Goal: Transaction & Acquisition: Purchase product/service

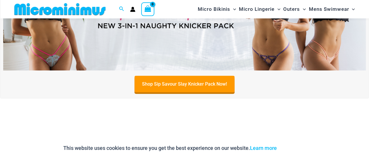
scroll to position [41, 0]
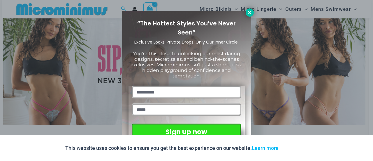
click at [249, 11] on icon at bounding box center [249, 12] width 3 height 3
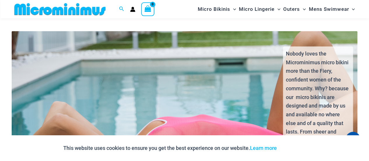
scroll to position [832, 0]
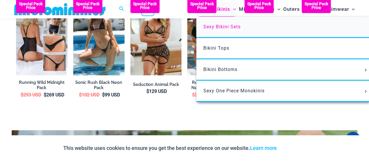
click at [219, 28] on span "Sexy Bikini Sets" at bounding box center [221, 27] width 37 height 6
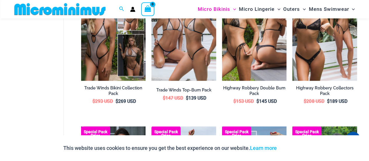
scroll to position [648, 0]
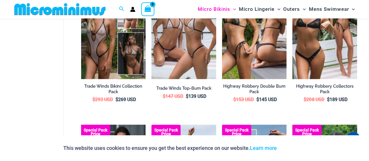
click at [231, 144] on p "This website uses cookies to ensure you get the best experience on our website.…" at bounding box center [169, 147] width 213 height 9
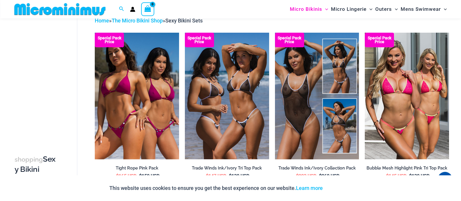
scroll to position [0, 0]
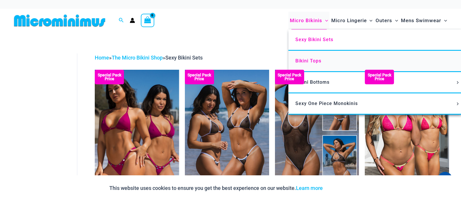
click at [315, 60] on span "Bikini Tops" at bounding box center [308, 61] width 26 height 6
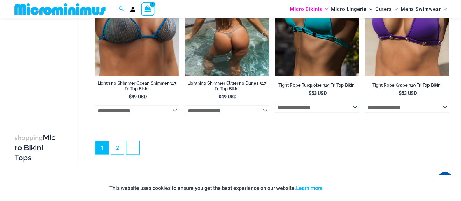
scroll to position [1614, 0]
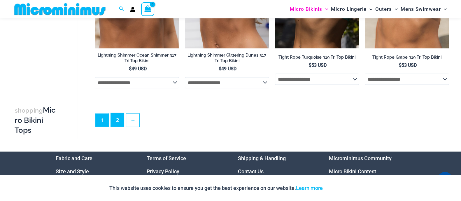
click at [116, 125] on link "2" at bounding box center [117, 120] width 13 height 14
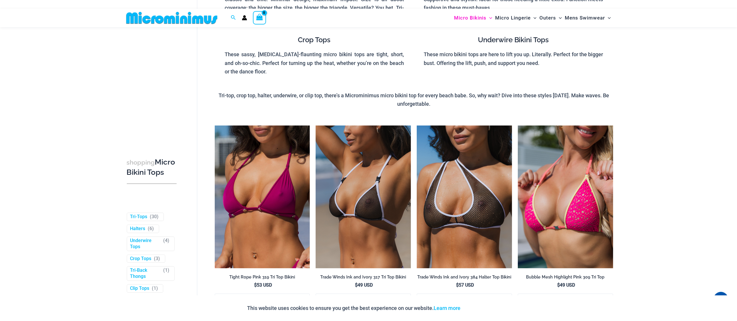
scroll to position [116, 0]
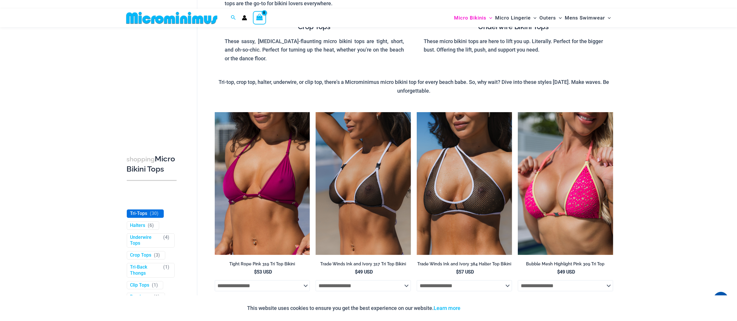
click at [141, 201] on link "Tri-Tops" at bounding box center [138, 214] width 17 height 6
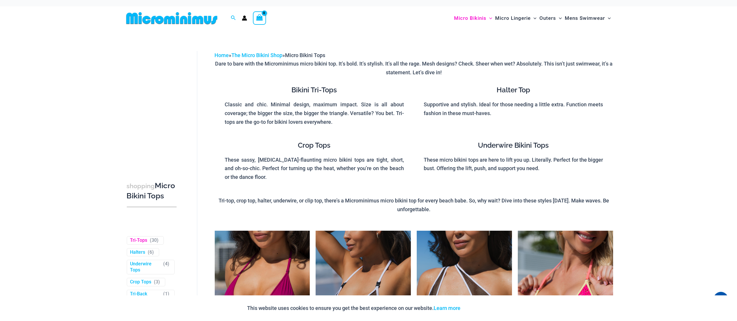
scroll to position [0, 0]
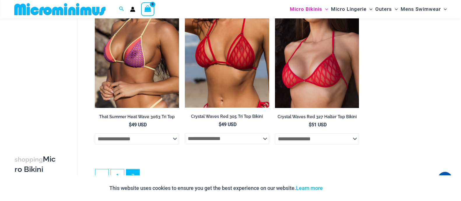
scroll to position [640, 0]
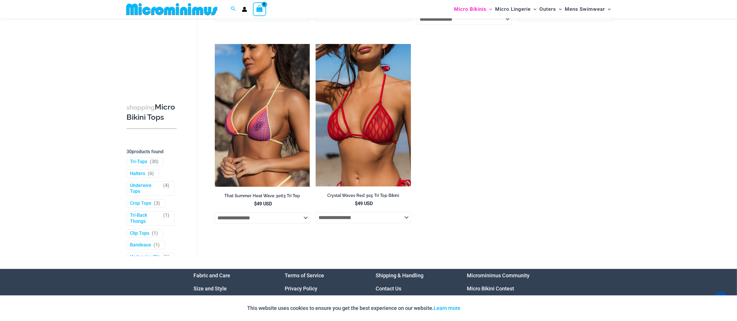
scroll to position [1600, 0]
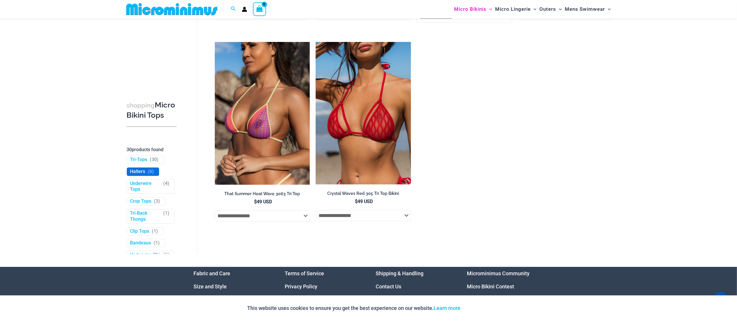
click at [138, 175] on link "Halters" at bounding box center [137, 172] width 15 height 6
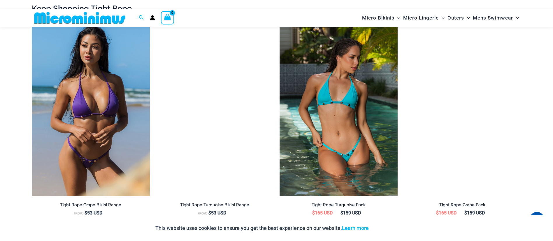
scroll to position [394, 0]
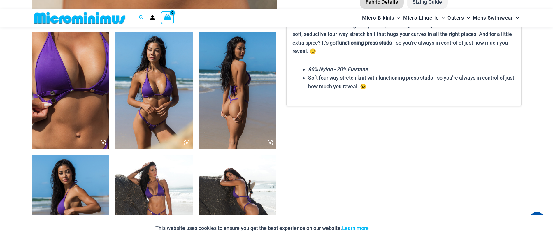
click at [358, 133] on section "Keep Shopping Tight Rope Tight Rope Grape Bikini Range From: $ 53 USD Tight Rop…" at bounding box center [277, 196] width 490 height 1075
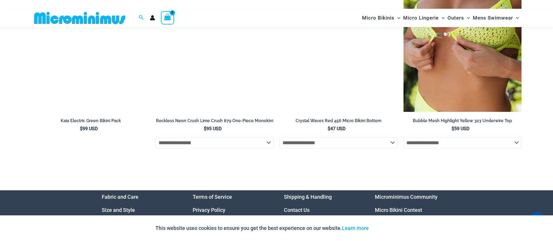
scroll to position [2233, 0]
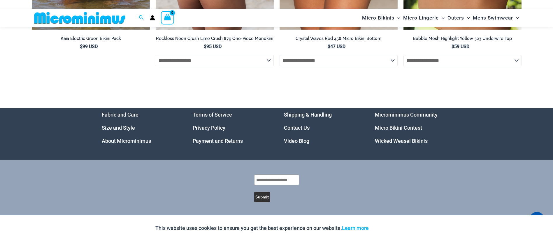
click at [234, 58] on select "**********" at bounding box center [215, 60] width 118 height 11
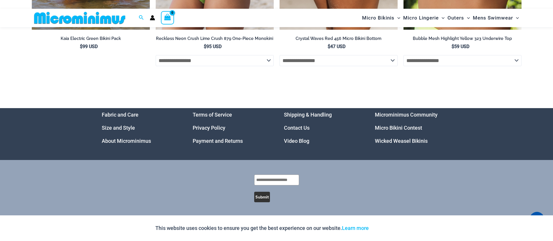
click at [317, 61] on select "**********" at bounding box center [339, 60] width 118 height 11
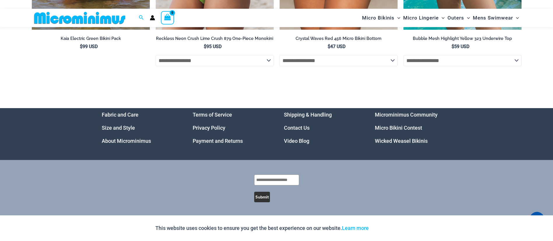
click at [413, 60] on select "**********" at bounding box center [463, 60] width 118 height 11
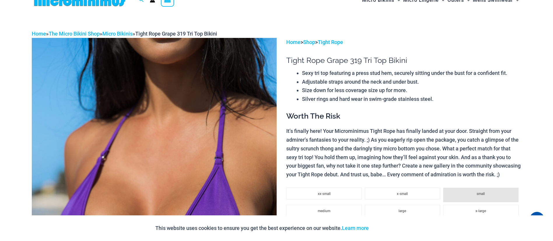
scroll to position [0, 0]
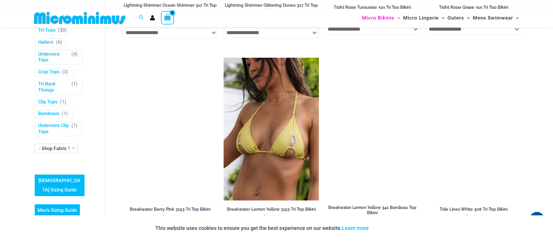
scroll to position [1381, 0]
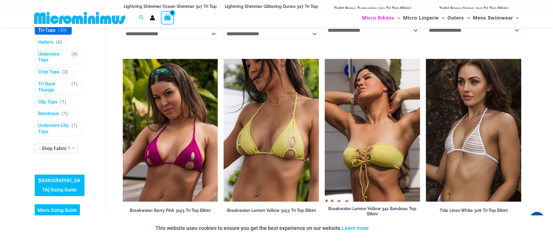
click at [55, 33] on span "Tri-Tops ( 30 )" at bounding box center [53, 31] width 36 height 8
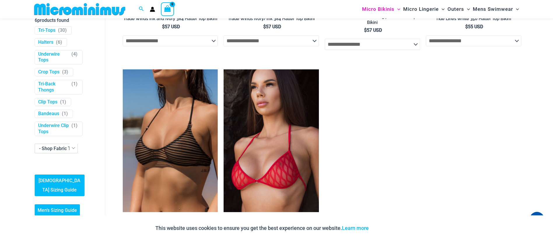
scroll to position [209, 0]
click at [47, 39] on link "Halters" at bounding box center [45, 42] width 15 height 6
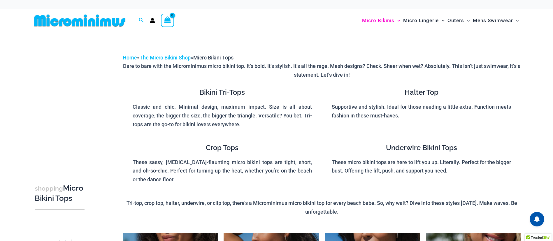
click at [45, 204] on h3 "shopping Micro Bikini Tops" at bounding box center [60, 193] width 50 height 20
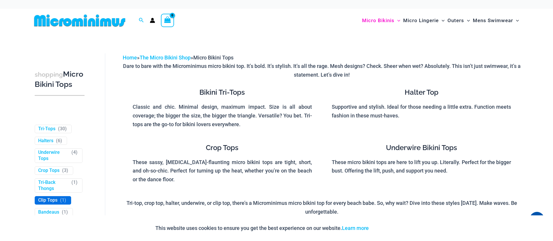
scroll to position [209, 0]
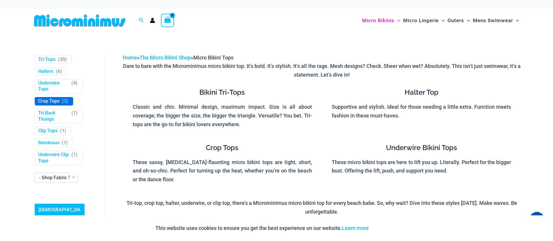
click at [44, 98] on link "Crop Tops" at bounding box center [48, 101] width 21 height 6
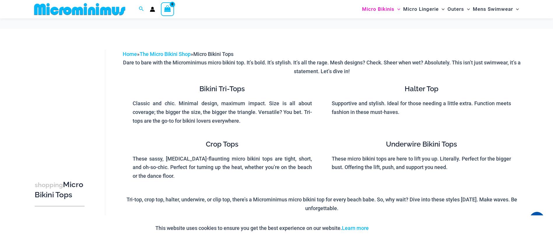
scroll to position [210, 0]
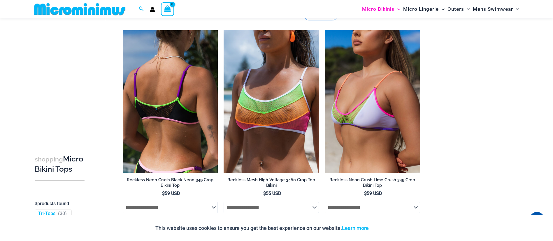
click at [185, 89] on img at bounding box center [170, 101] width 95 height 143
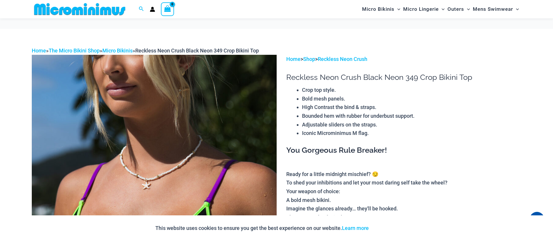
scroll to position [183, 0]
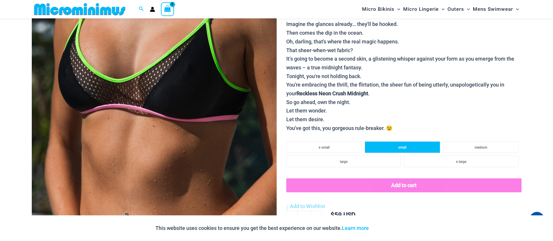
click at [411, 146] on li "small" at bounding box center [403, 147] width 76 height 12
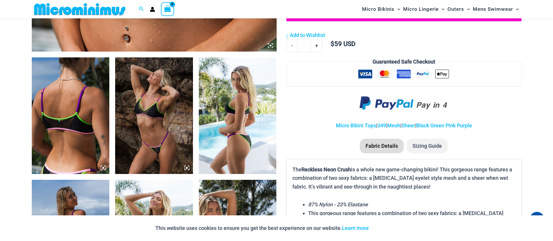
scroll to position [429, 0]
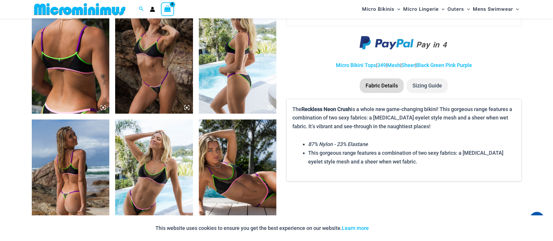
click at [149, 180] on img at bounding box center [154, 178] width 78 height 117
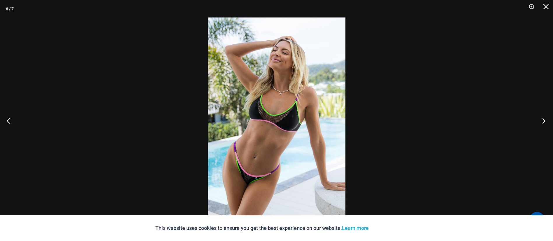
click at [540, 123] on button "Next" at bounding box center [542, 120] width 22 height 29
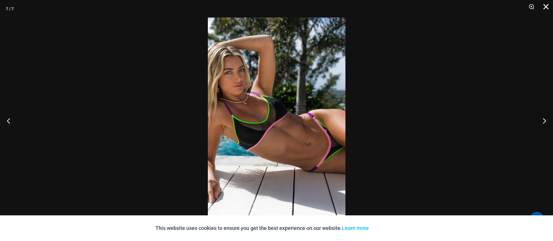
click at [547, 10] on button "Close" at bounding box center [544, 8] width 15 height 17
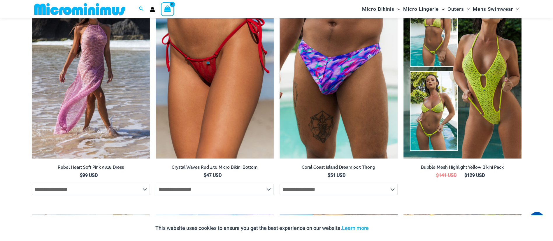
scroll to position [1440, 0]
